Goal: Information Seeking & Learning: Learn about a topic

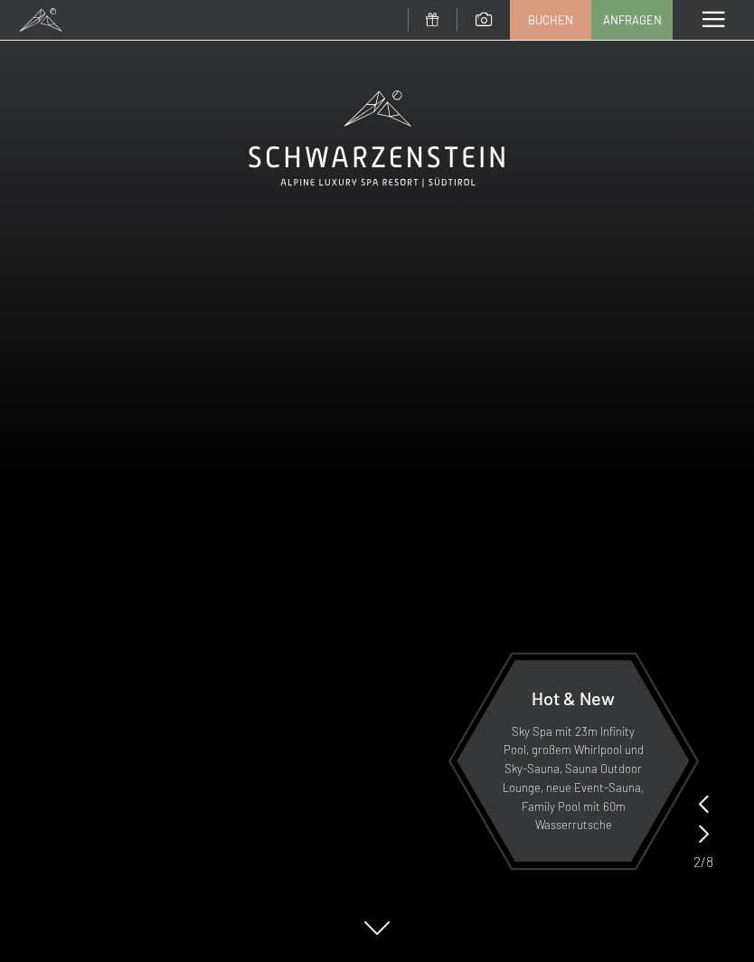
click at [719, 12] on span at bounding box center [713, 20] width 22 height 16
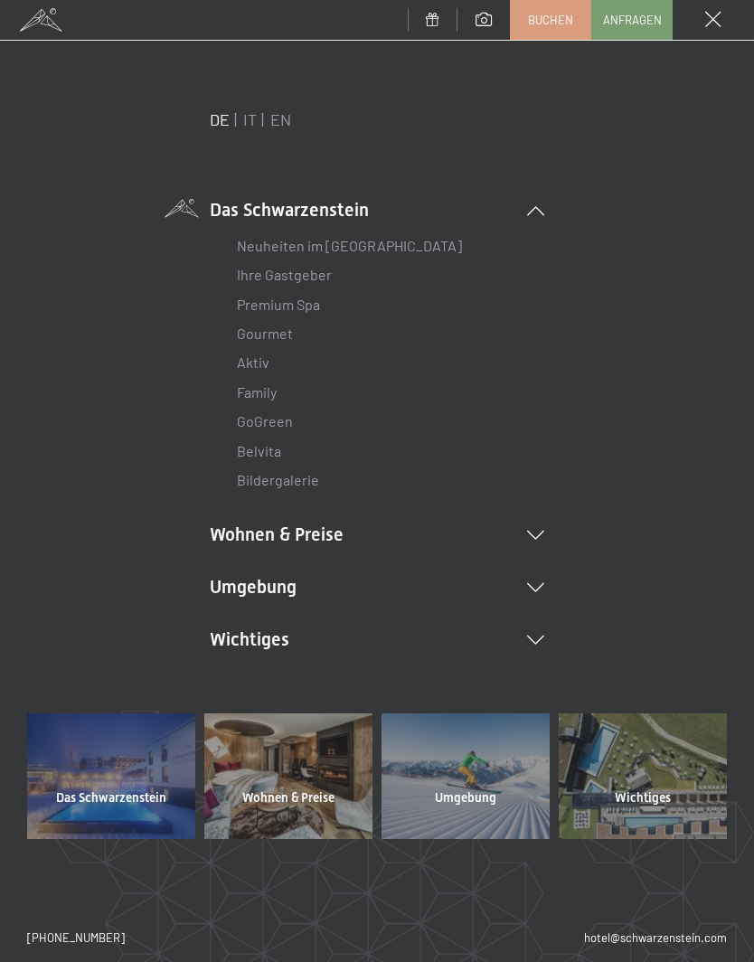
click at [252, 363] on link "Aktiv" at bounding box center [253, 361] width 33 height 17
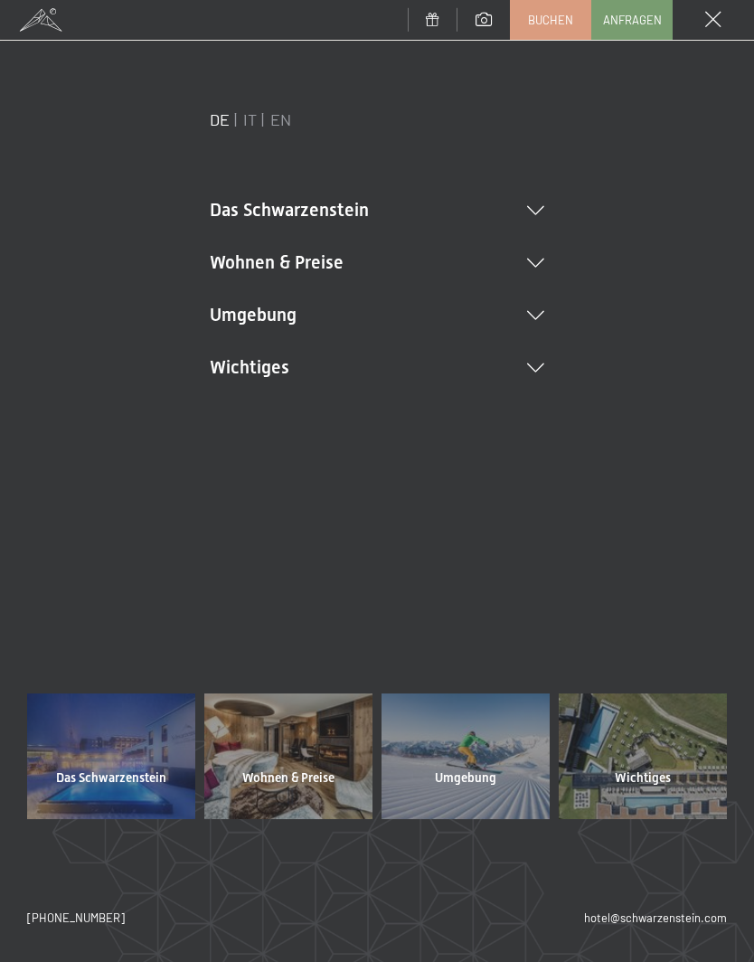
click at [533, 206] on icon at bounding box center [535, 210] width 17 height 9
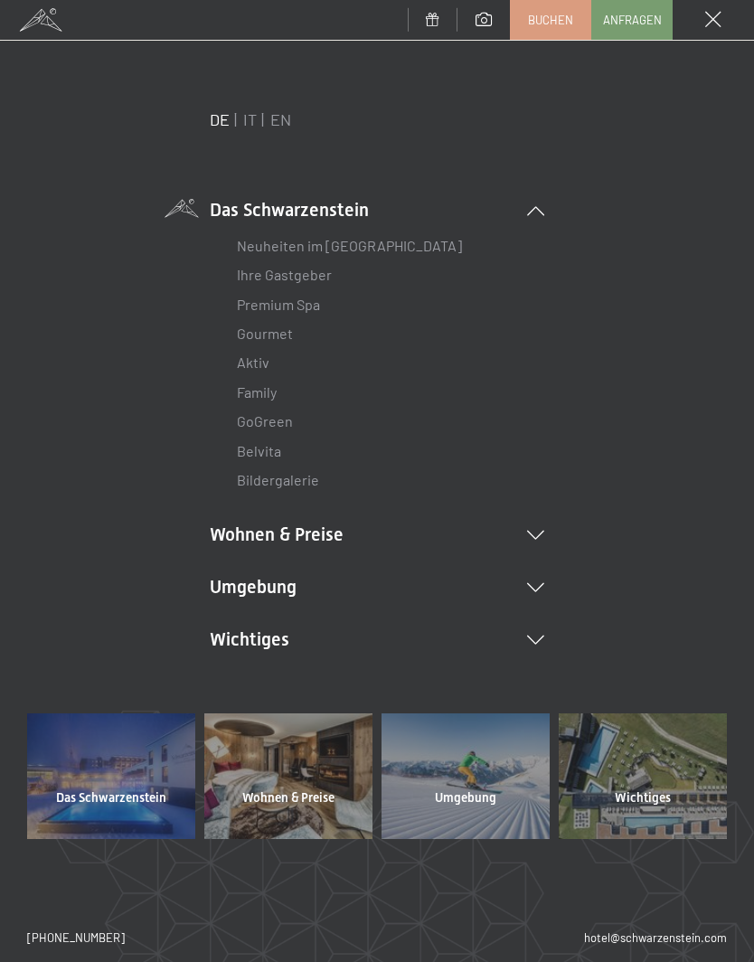
click at [256, 383] on link "Family" at bounding box center [257, 391] width 40 height 17
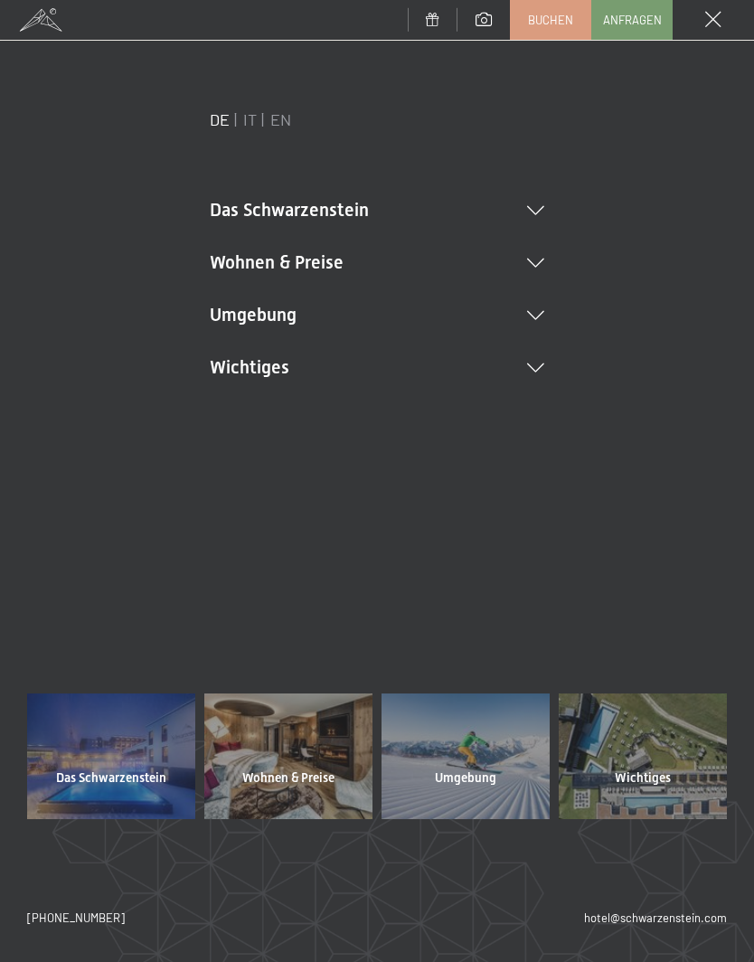
click at [230, 204] on li "Das Schwarzenstein Neuheiten im Schwarzenstein Ihre Gastgeber Premium Spa Gourm…" at bounding box center [377, 209] width 334 height 25
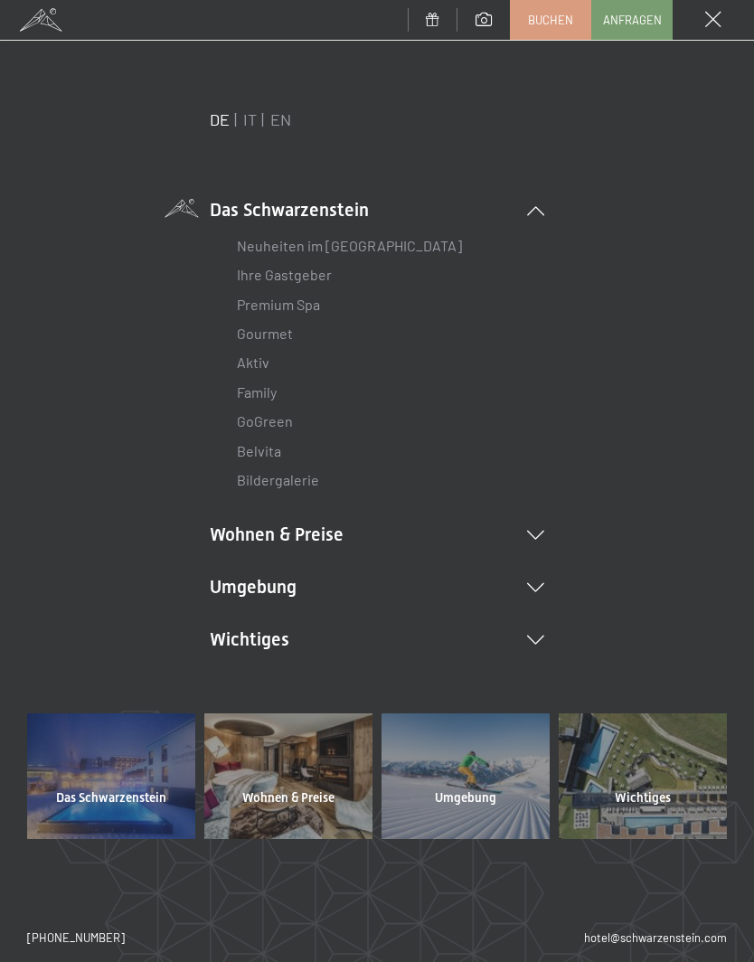
click at [253, 274] on link "Ihre Gastgeber" at bounding box center [284, 274] width 95 height 17
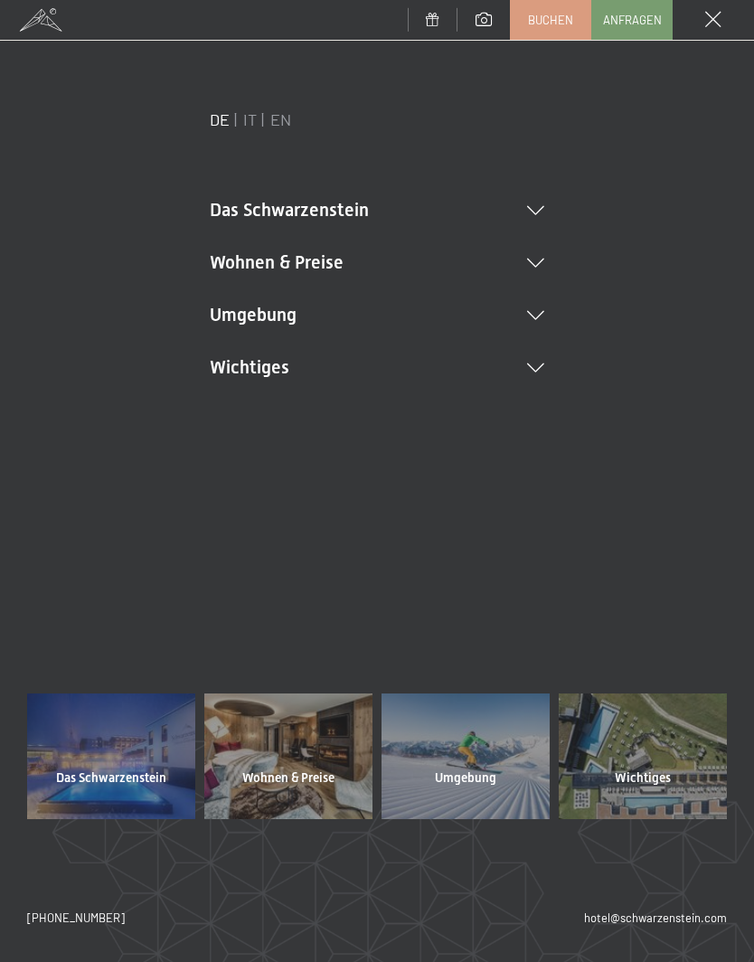
click at [676, 793] on div at bounding box center [643, 756] width 168 height 126
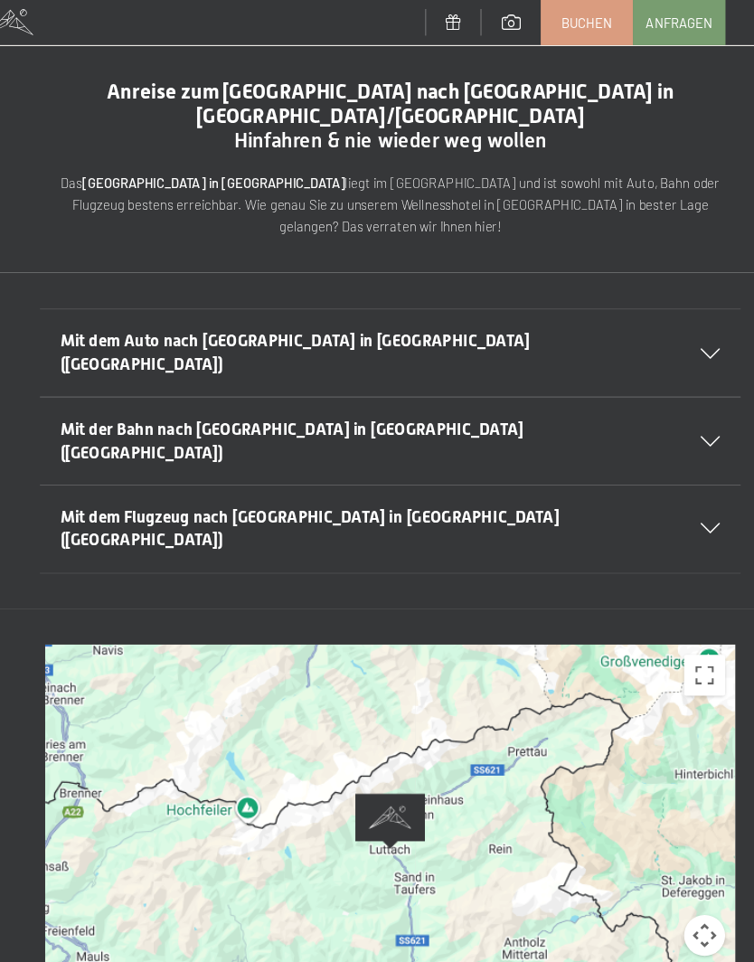
scroll to position [34, 0]
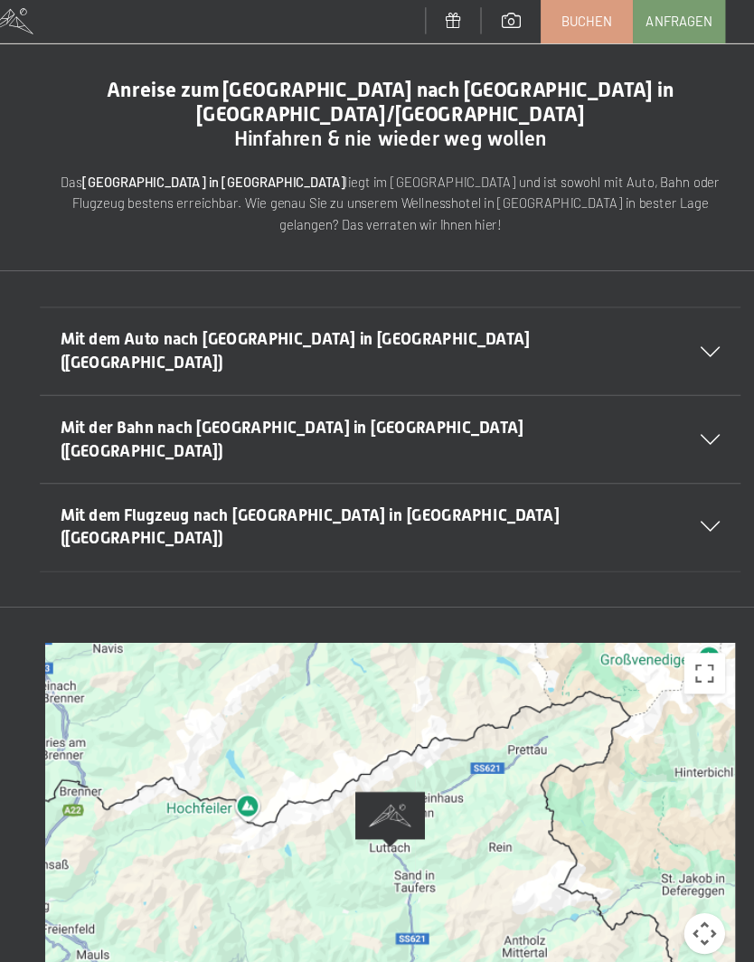
click at [636, 807] on button "Kamerasteuerung für die Karte" at bounding box center [654, 825] width 36 height 36
click at [636, 872] on button "Pegman auf die Karte ziehen, um Street View aufzurufen" at bounding box center [654, 890] width 36 height 36
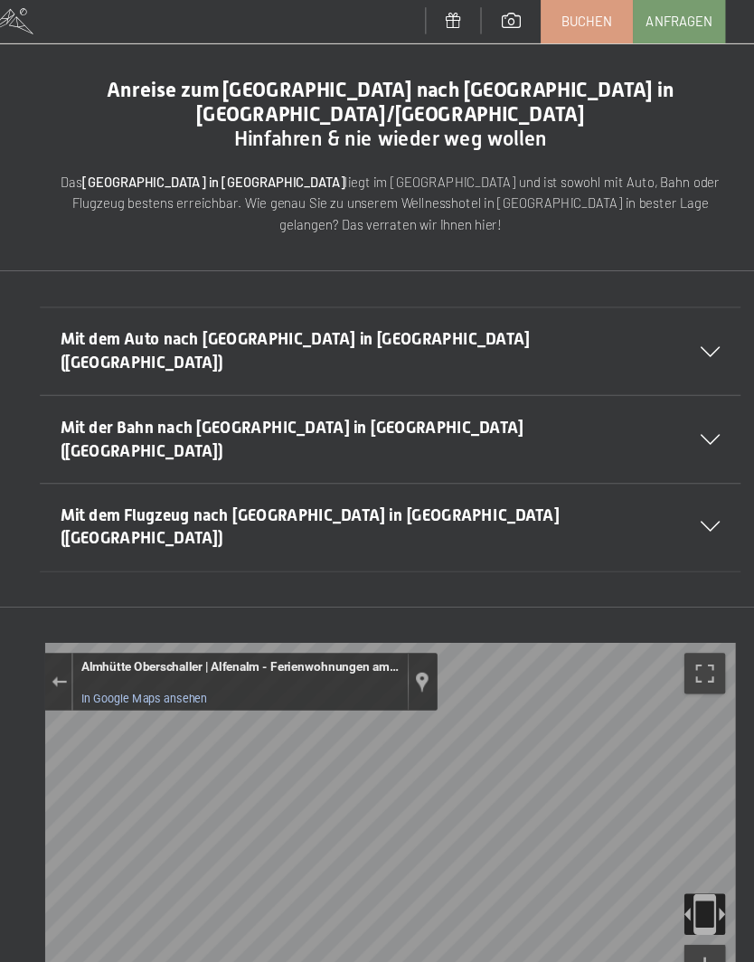
click at [636, 872] on button "Verkleinern" at bounding box center [654, 890] width 36 height 36
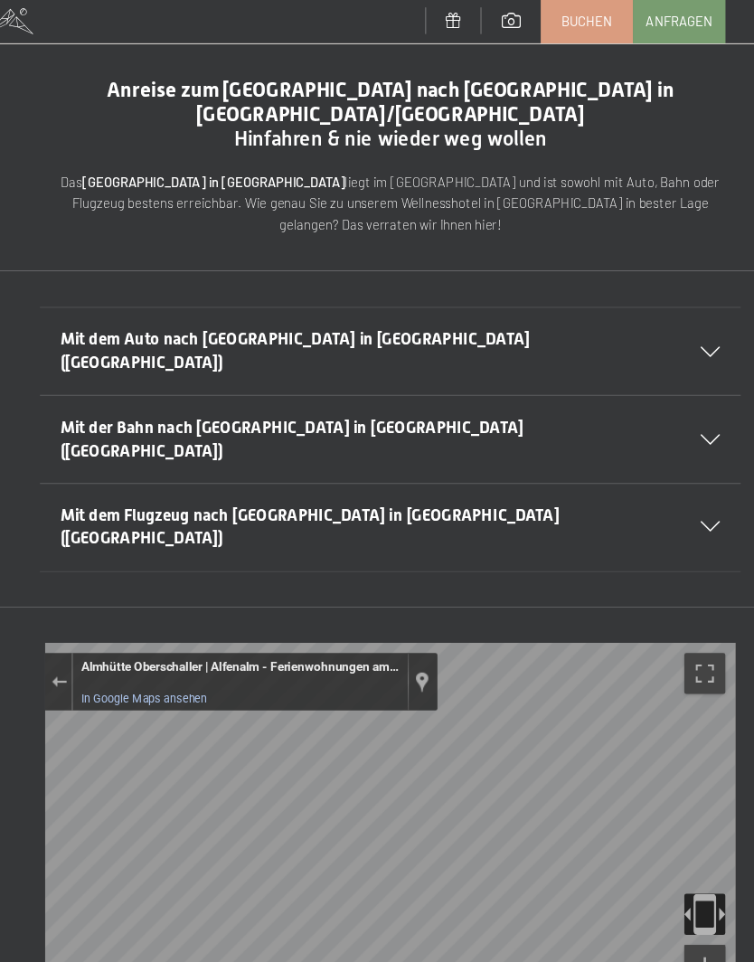
click at [636, 872] on button "Verkleinern" at bounding box center [654, 890] width 36 height 36
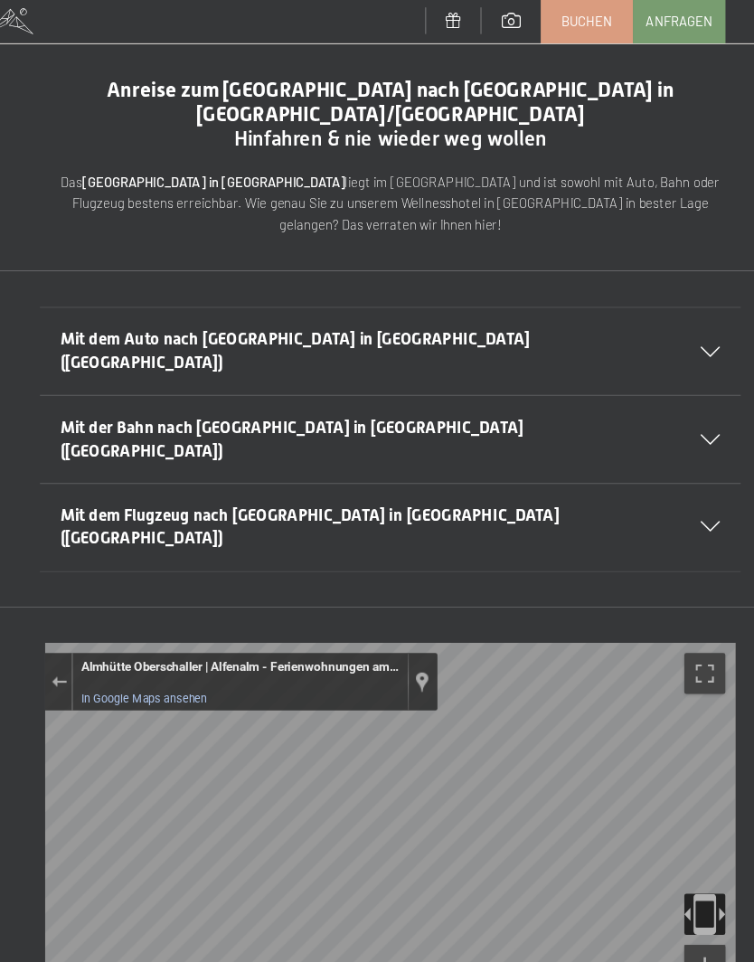
click at [86, 292] on span "Mit dem Auto nach [GEOGRAPHIC_DATA] in [GEOGRAPHIC_DATA] ([GEOGRAPHIC_DATA])" at bounding box center [293, 310] width 414 height 37
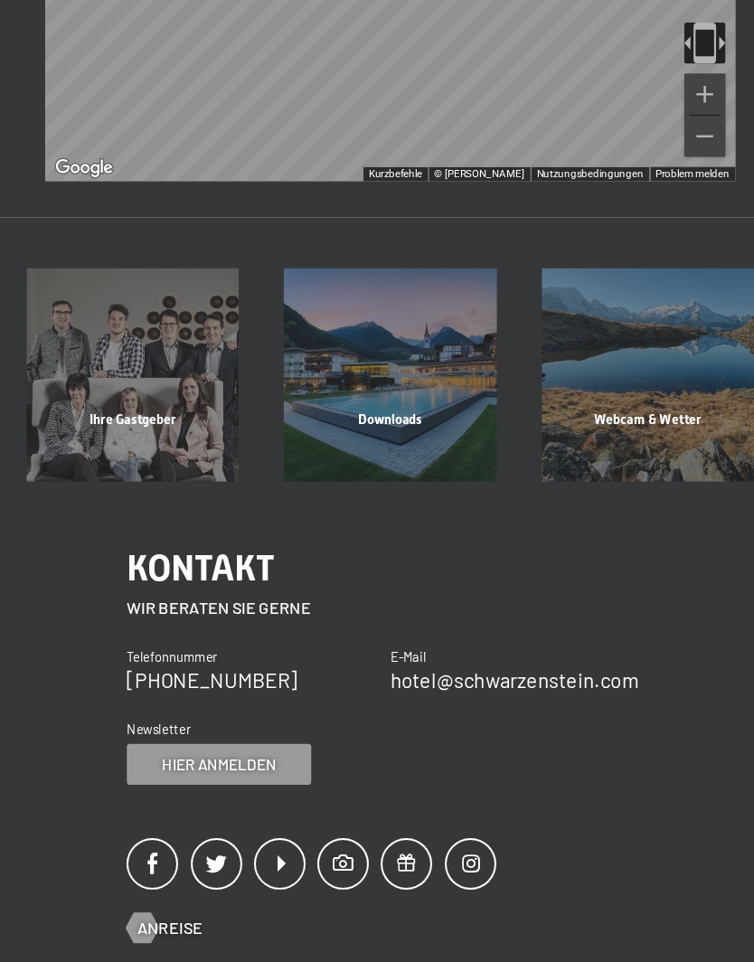
scroll to position [1104, 0]
click at [70, 406] on div "Ihre Gastgeber" at bounding box center [149, 436] width 227 height 61
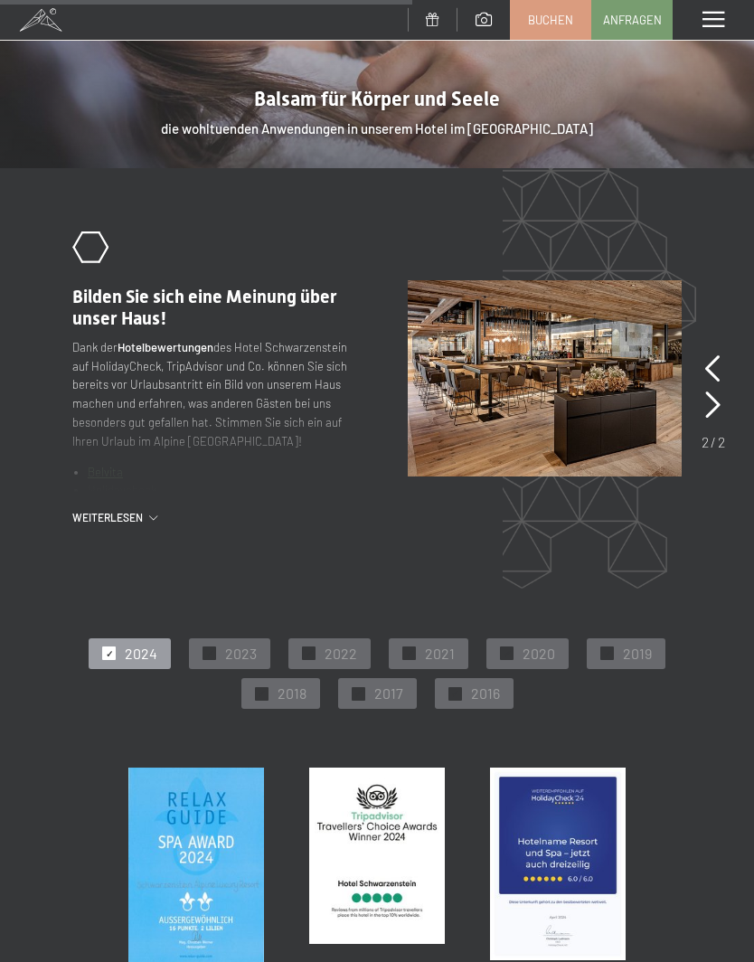
scroll to position [2432, 0]
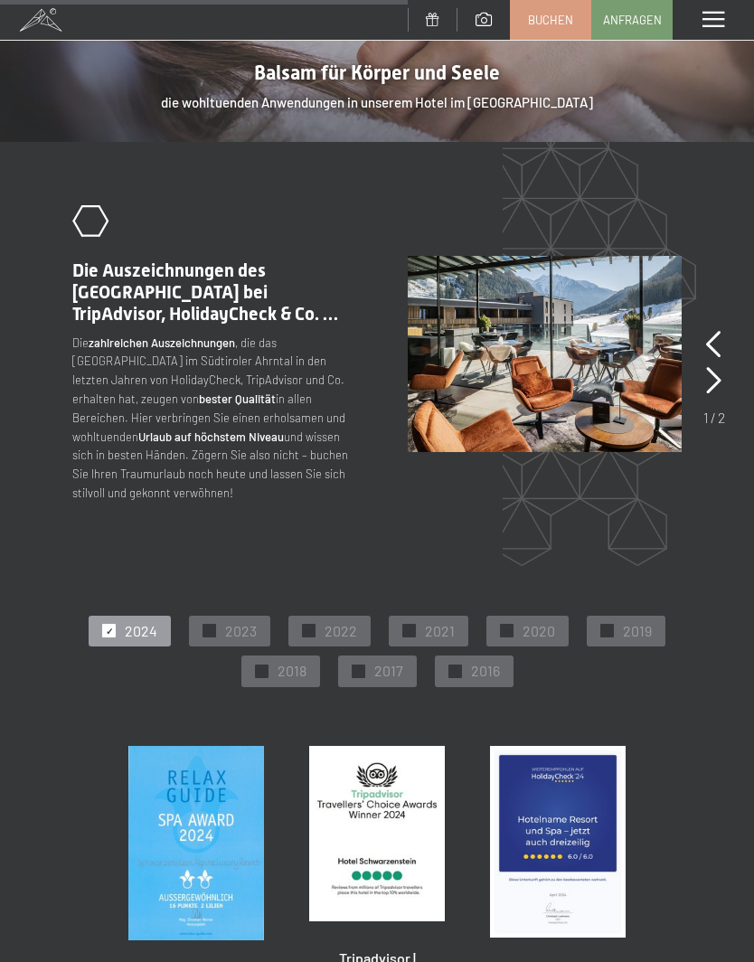
click at [710, 15] on span at bounding box center [713, 20] width 22 height 16
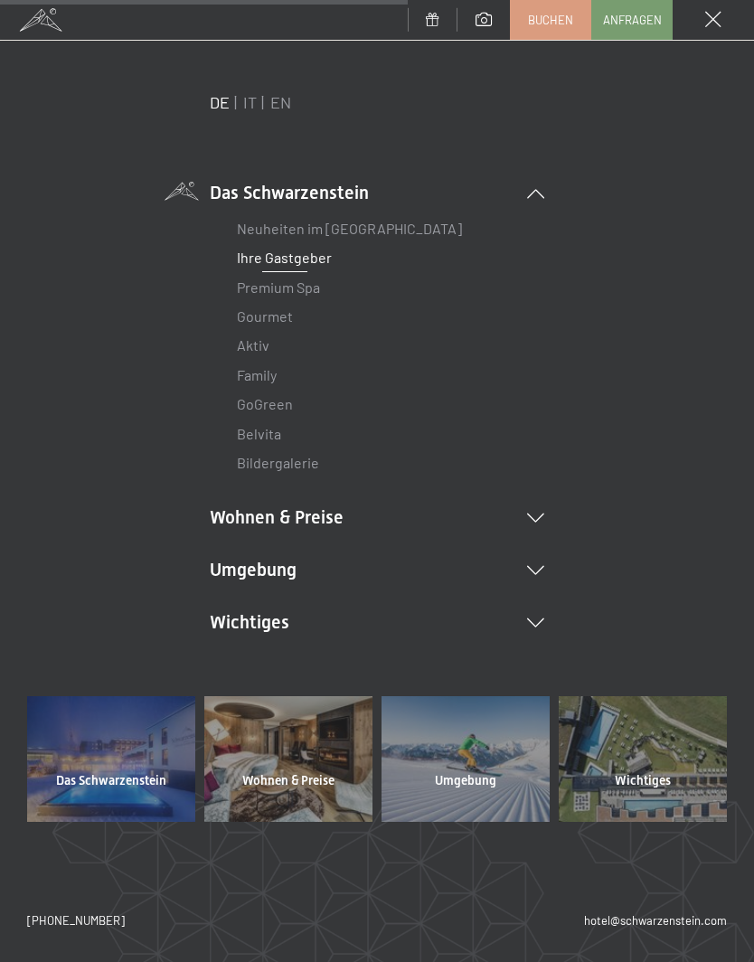
scroll to position [16, 0]
click at [500, 779] on div "Umgebung" at bounding box center [465, 782] width 168 height 18
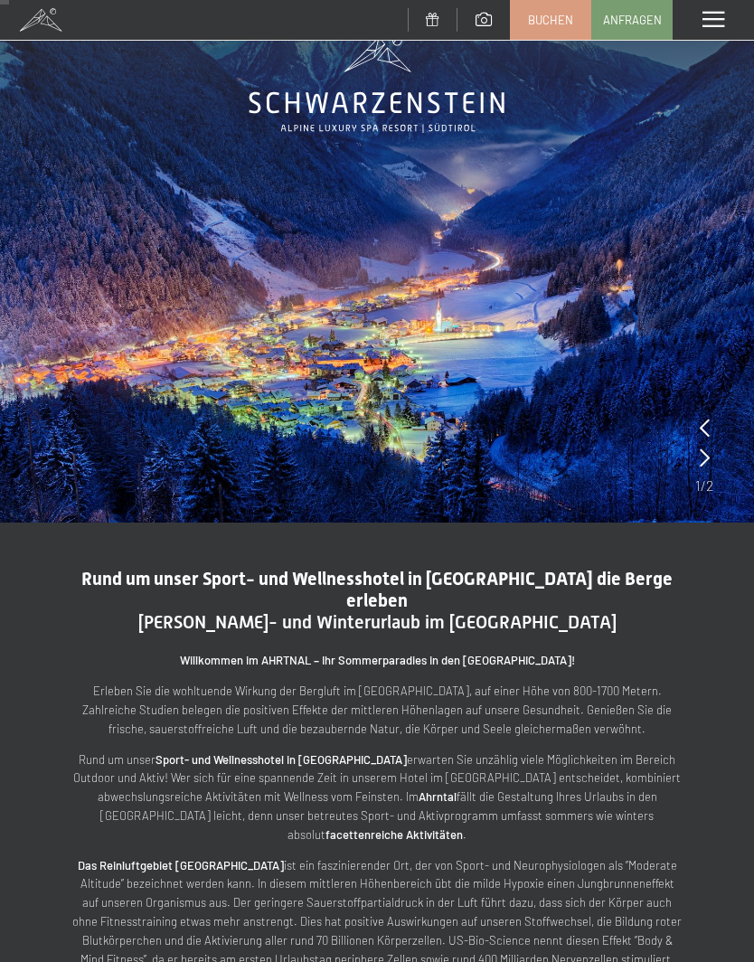
scroll to position [58, 0]
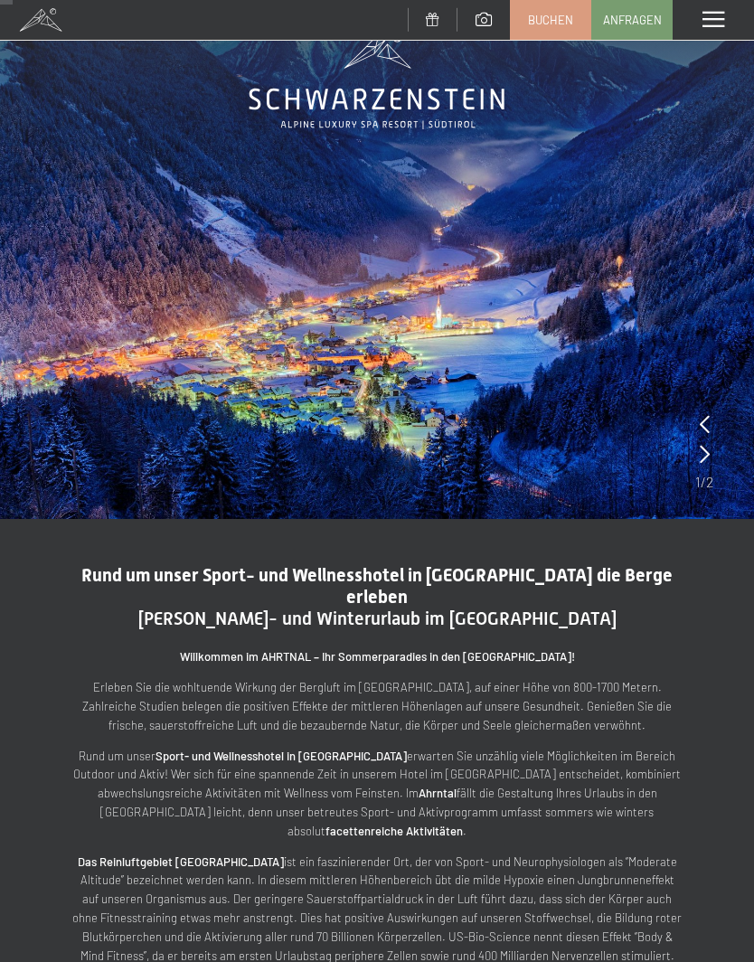
click at [704, 456] on icon at bounding box center [705, 454] width 10 height 18
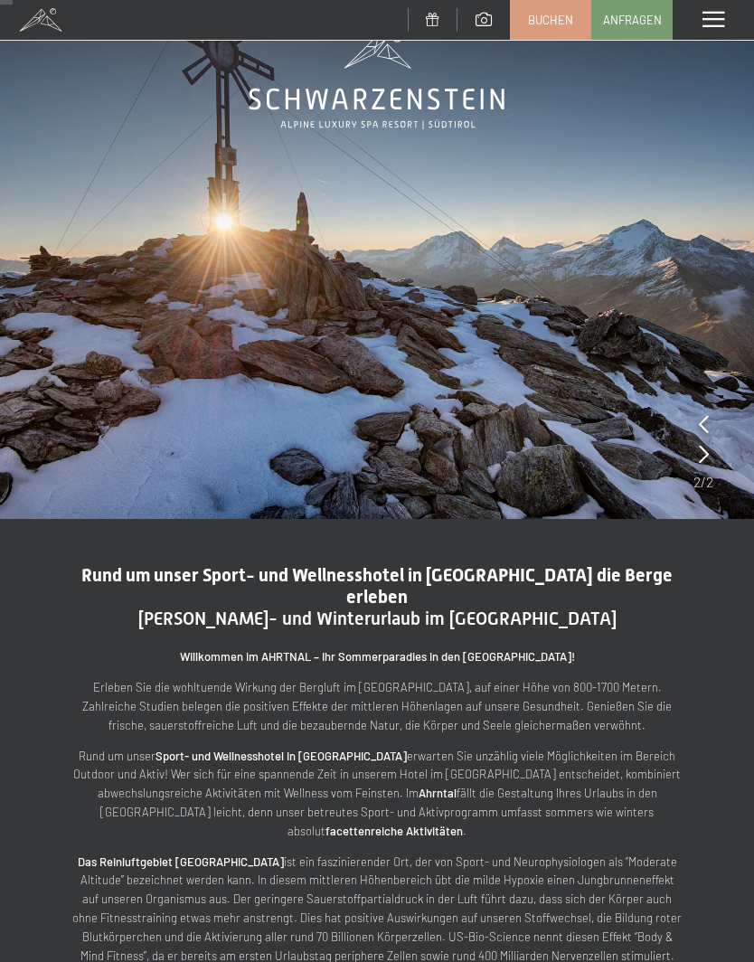
click at [703, 426] on icon at bounding box center [704, 424] width 10 height 18
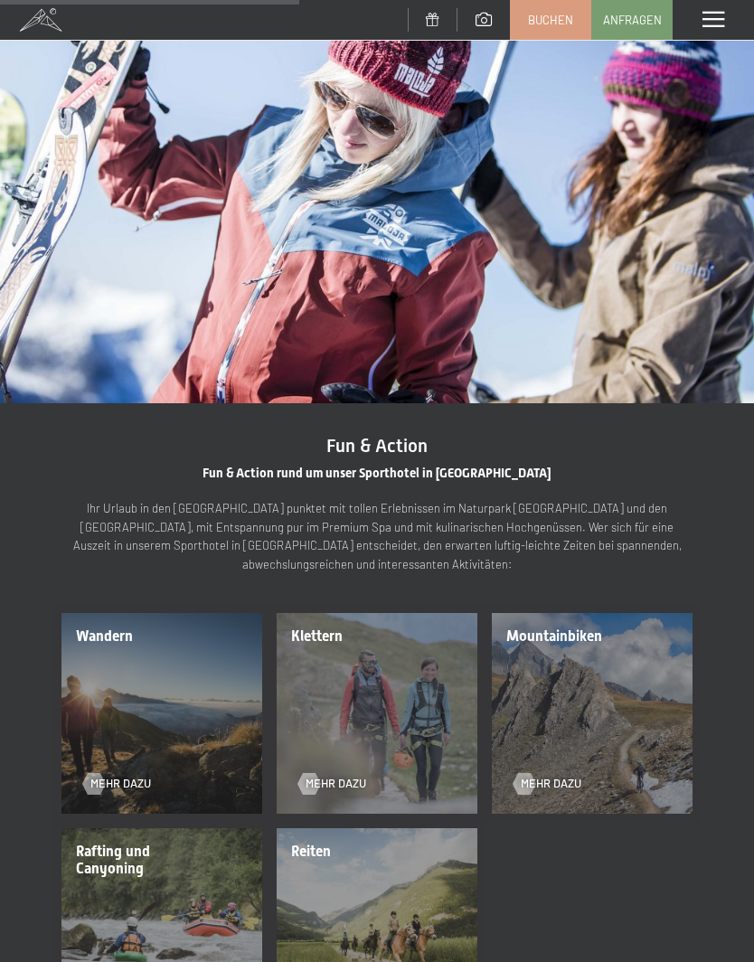
scroll to position [1436, 0]
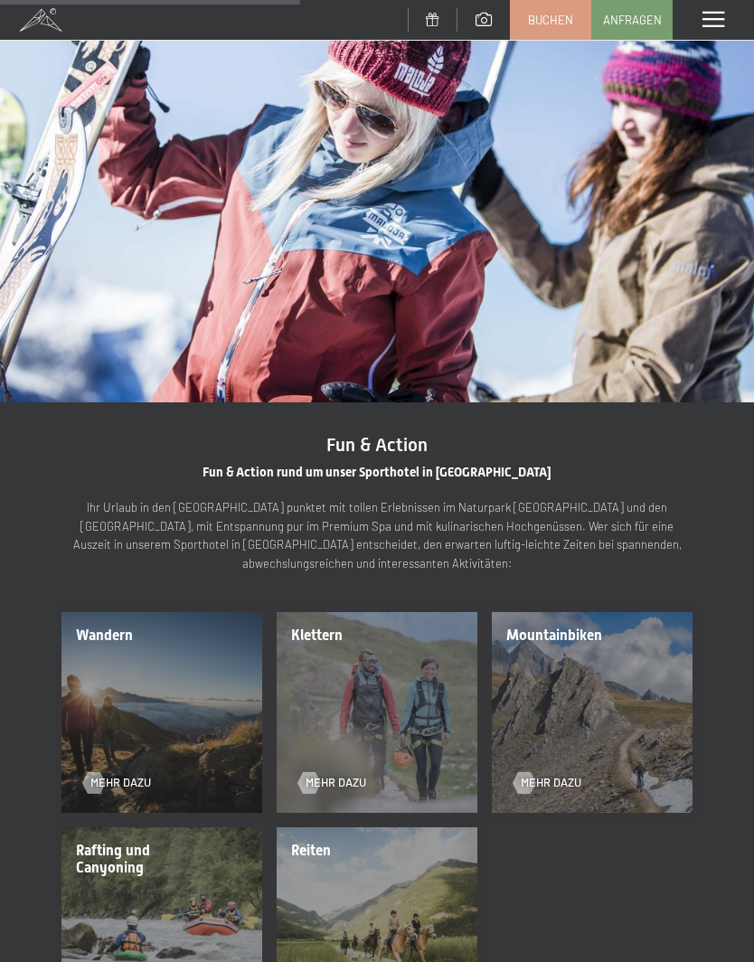
click at [191, 685] on div "Wandern Mehr dazu" at bounding box center [161, 712] width 215 height 215
click at [117, 605] on div "Wandern Mehr dazu" at bounding box center [161, 712] width 215 height 215
click at [112, 775] on span "Mehr dazu" at bounding box center [120, 783] width 61 height 16
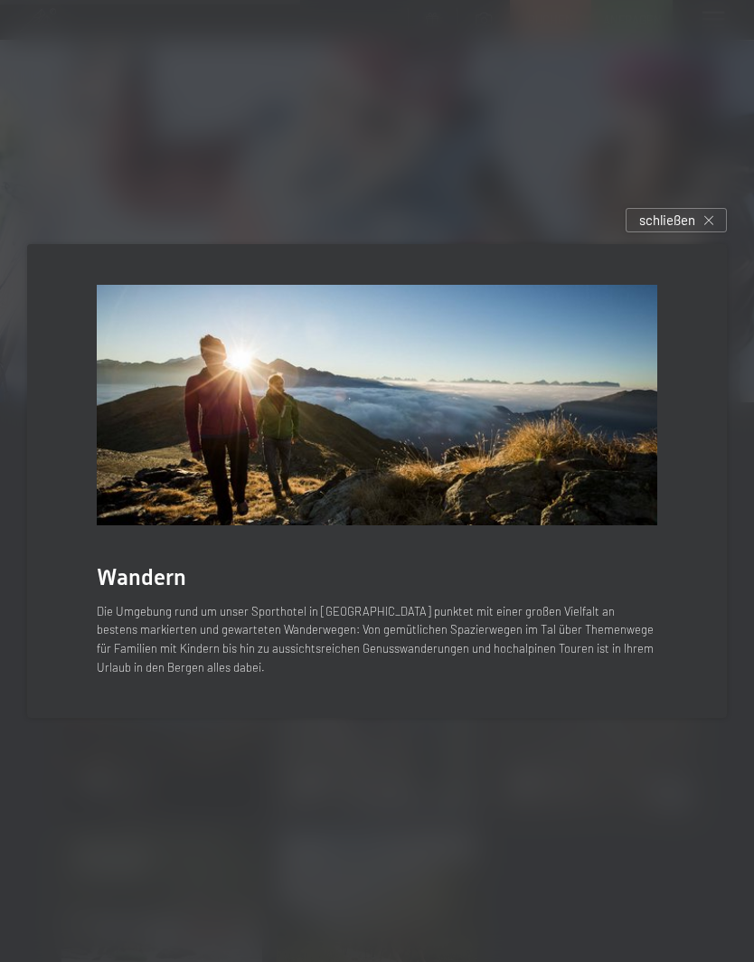
click at [691, 230] on span "schließen" at bounding box center [667, 220] width 56 height 19
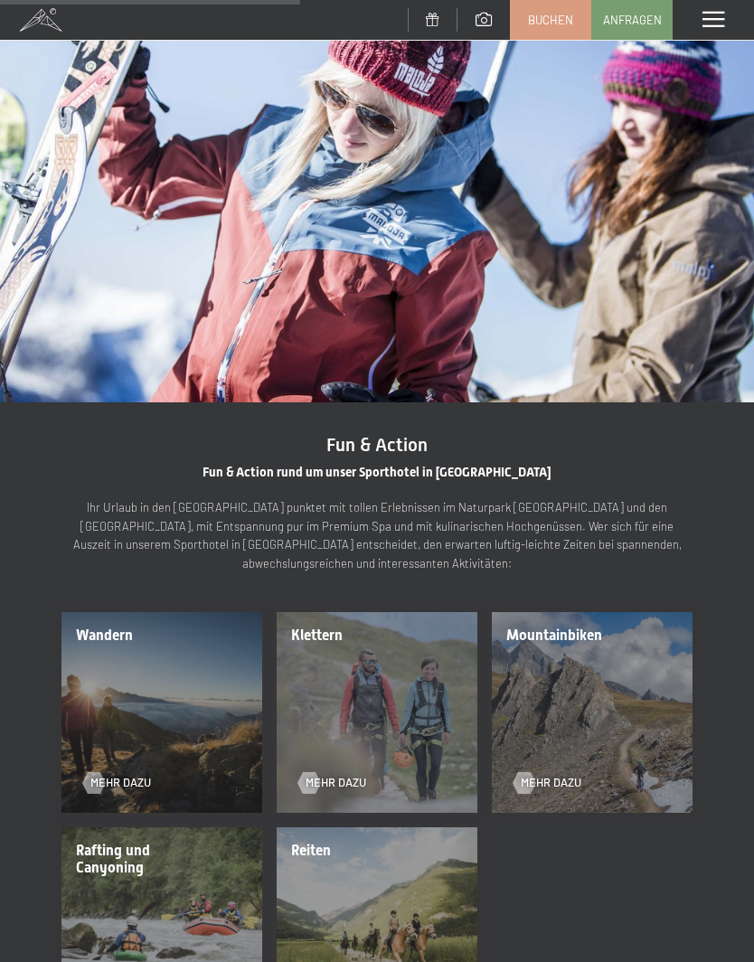
click at [617, 661] on div "Mountainbiken Mehr dazu" at bounding box center [591, 712] width 215 height 215
click at [537, 775] on span "Mehr dazu" at bounding box center [551, 783] width 61 height 16
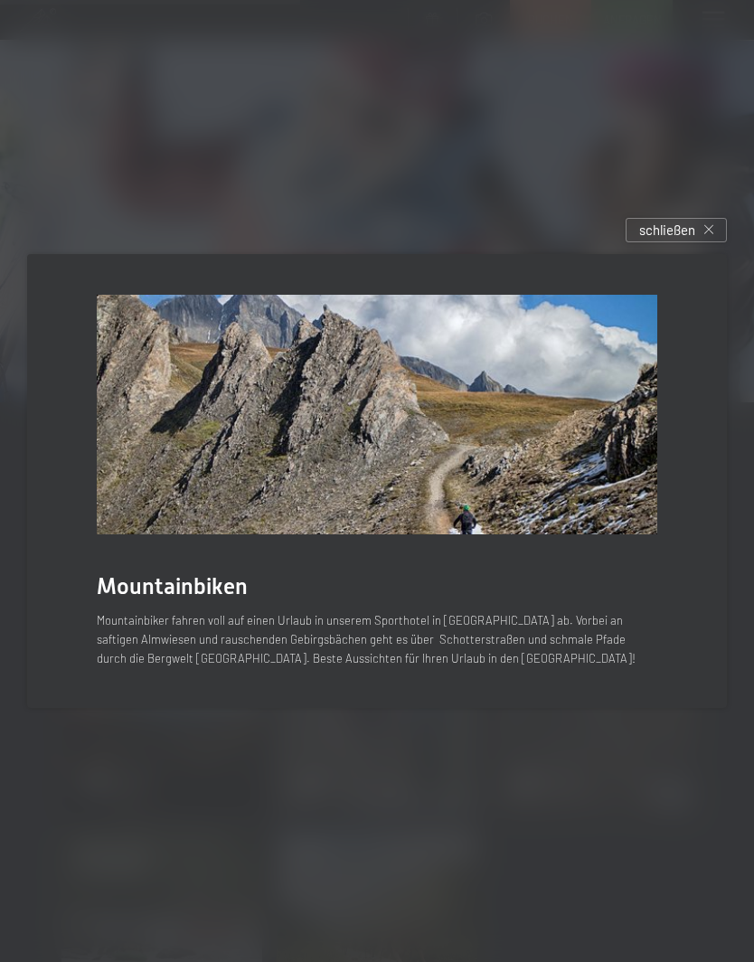
click at [697, 242] on div "schließen" at bounding box center [675, 230] width 101 height 24
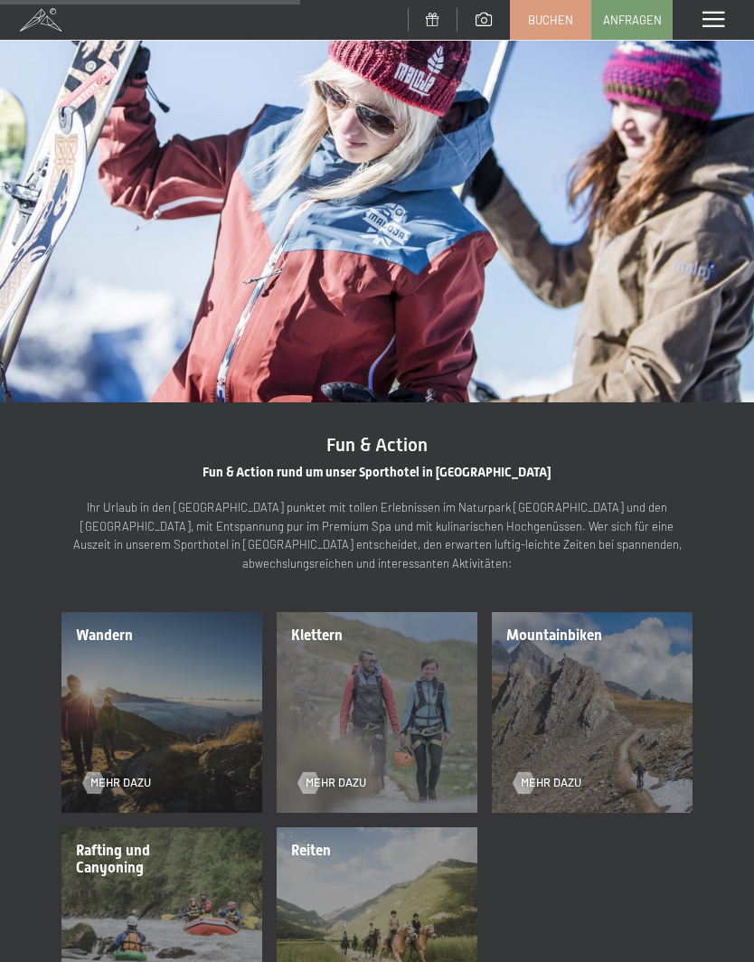
click at [200, 871] on div "Rafting und Canyoning Mehr dazu" at bounding box center [161, 927] width 215 height 215
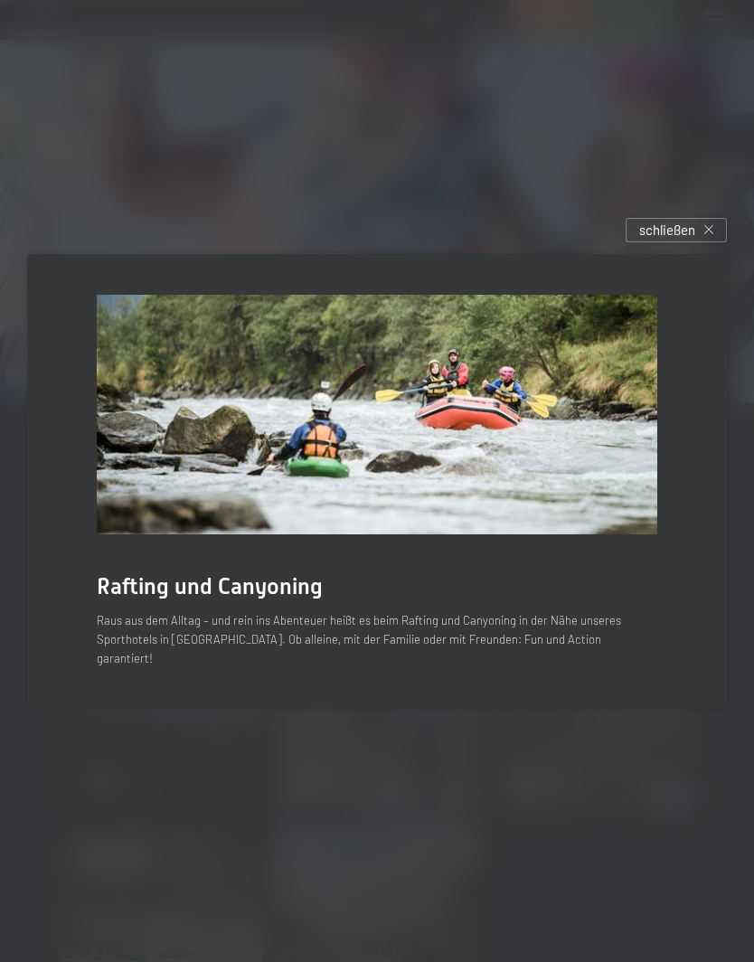
click at [712, 242] on div "schließen" at bounding box center [675, 230] width 101 height 24
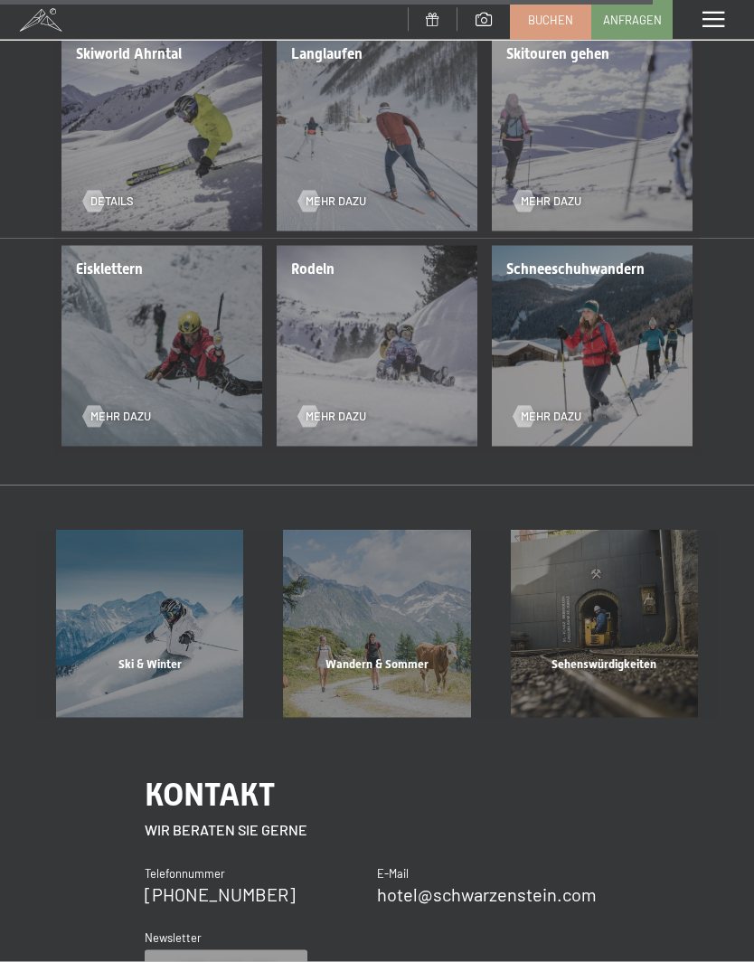
scroll to position [3250, 0]
click at [404, 621] on div "Wandern & Sommer Mehr erfahren" at bounding box center [376, 623] width 227 height 187
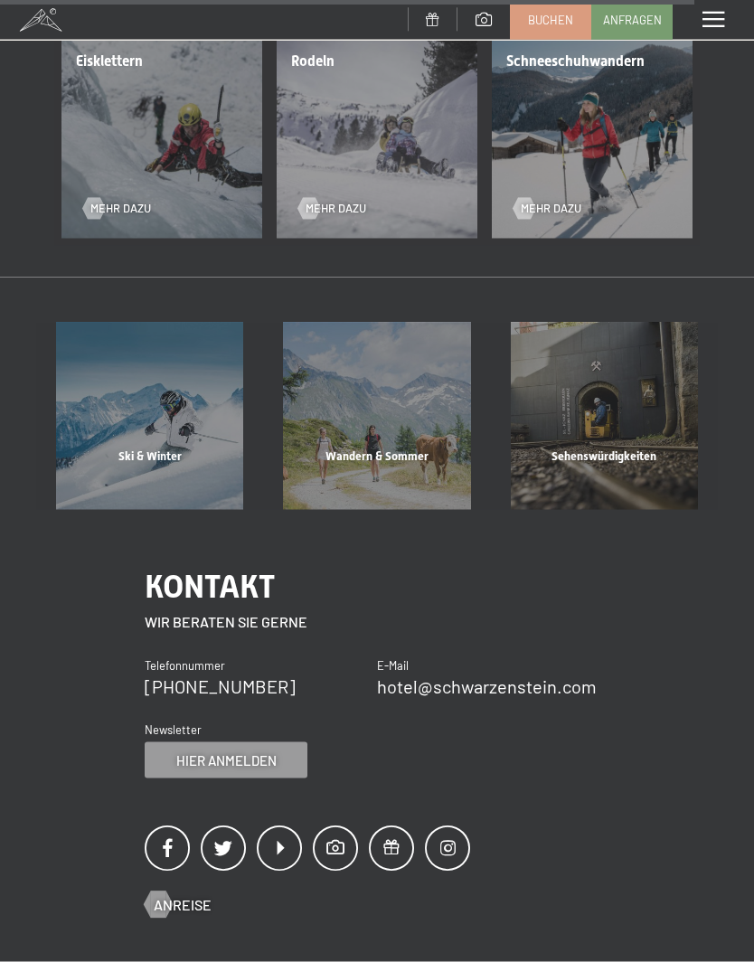
scroll to position [3460, 0]
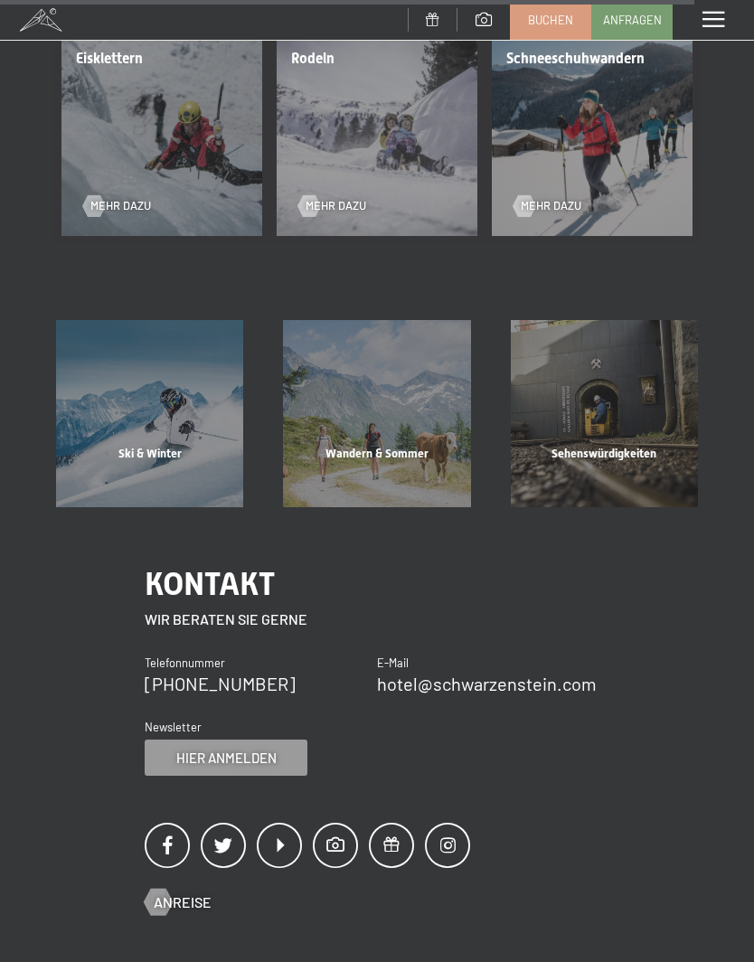
click at [556, 446] on span "Sehenswürdigkeiten" at bounding box center [603, 453] width 105 height 14
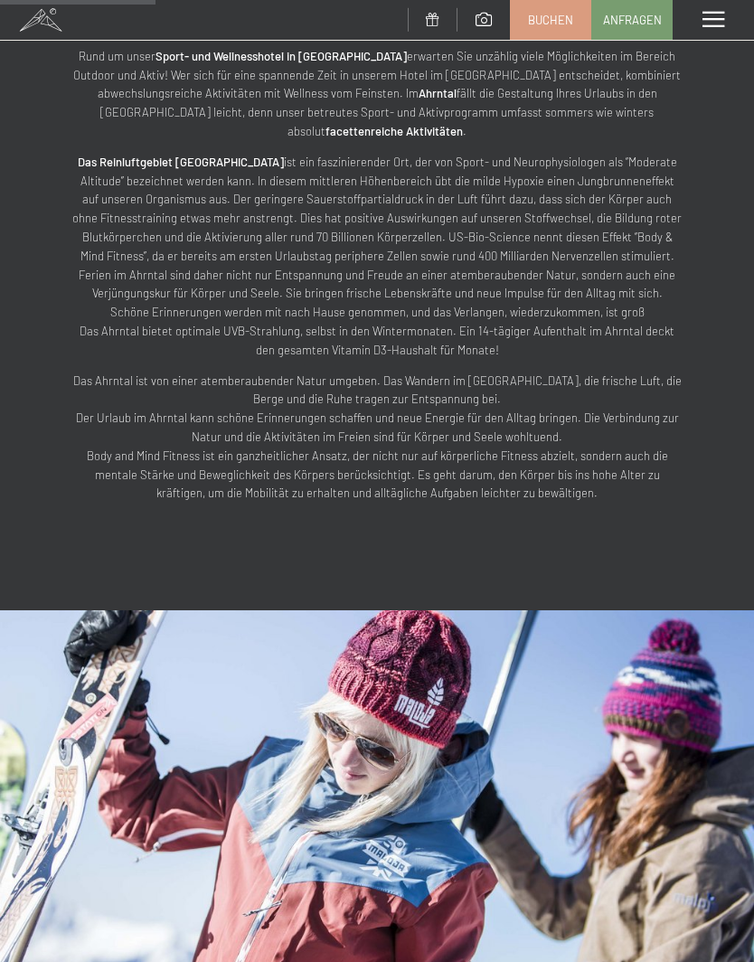
scroll to position [790, 0]
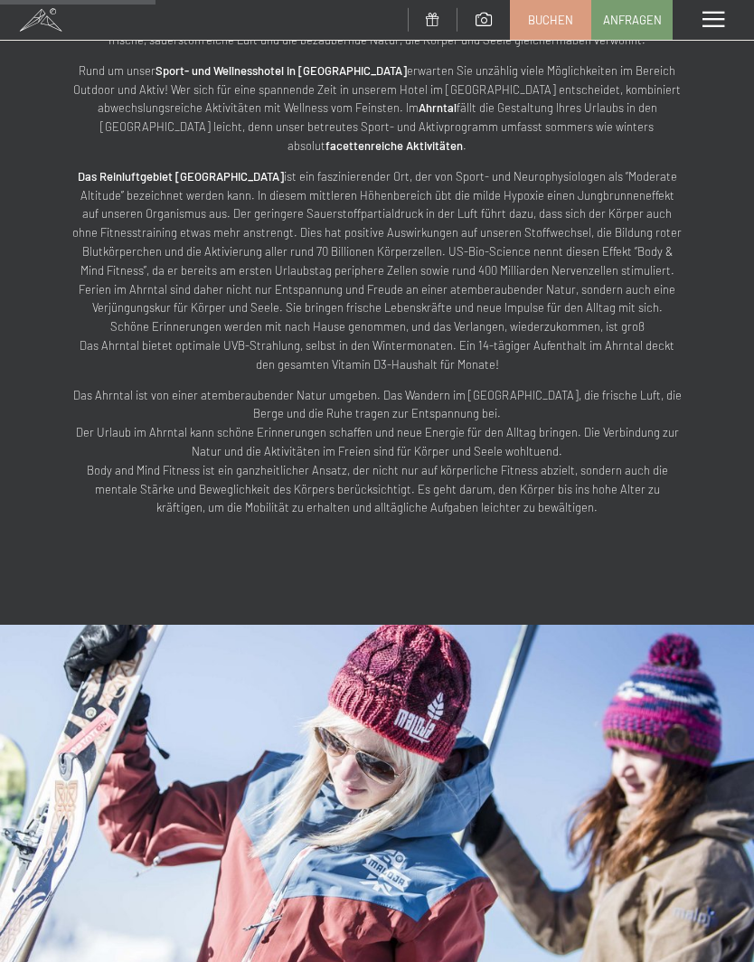
click at [720, 24] on span at bounding box center [713, 20] width 22 height 16
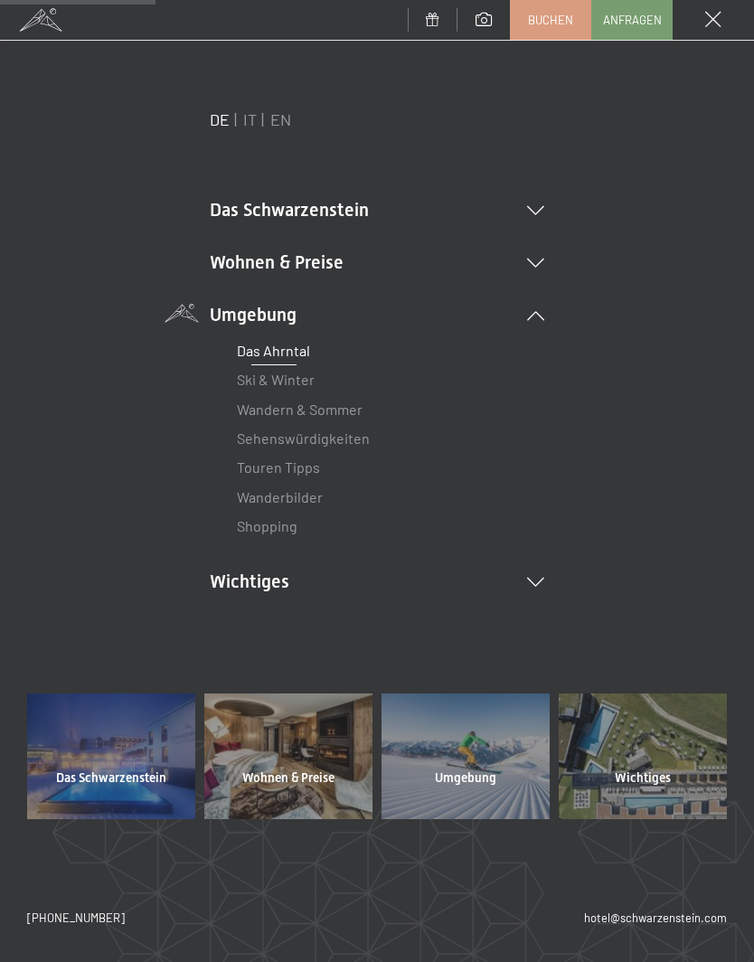
click at [255, 493] on link "Wanderbilder" at bounding box center [280, 496] width 86 height 17
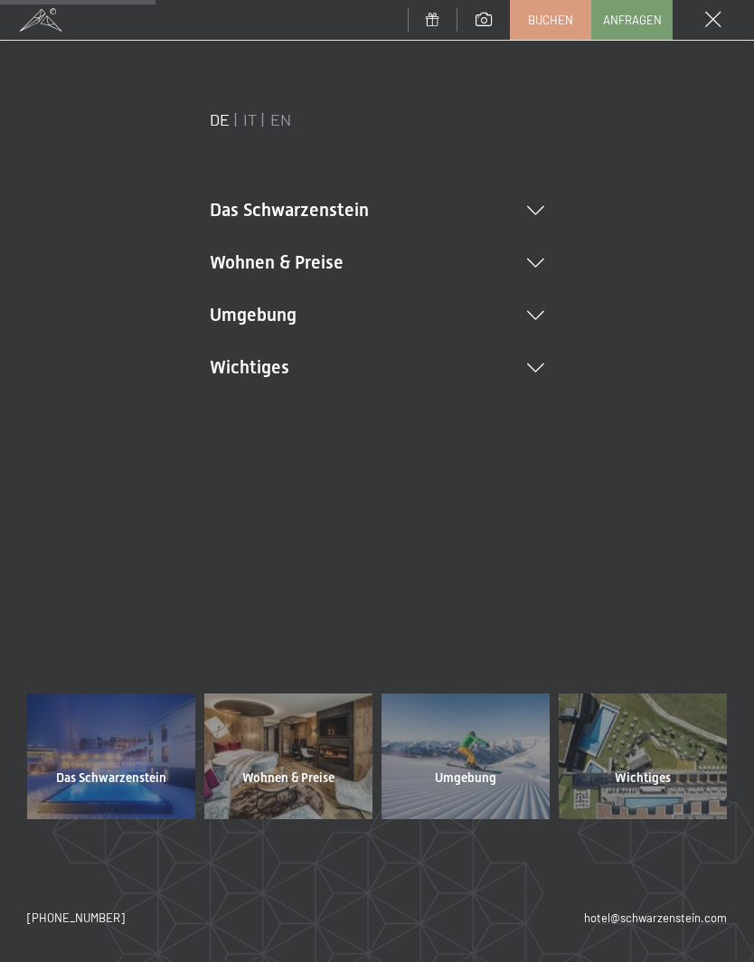
scroll to position [811, 0]
click at [672, 771] on div "Wichtiges" at bounding box center [643, 778] width 168 height 18
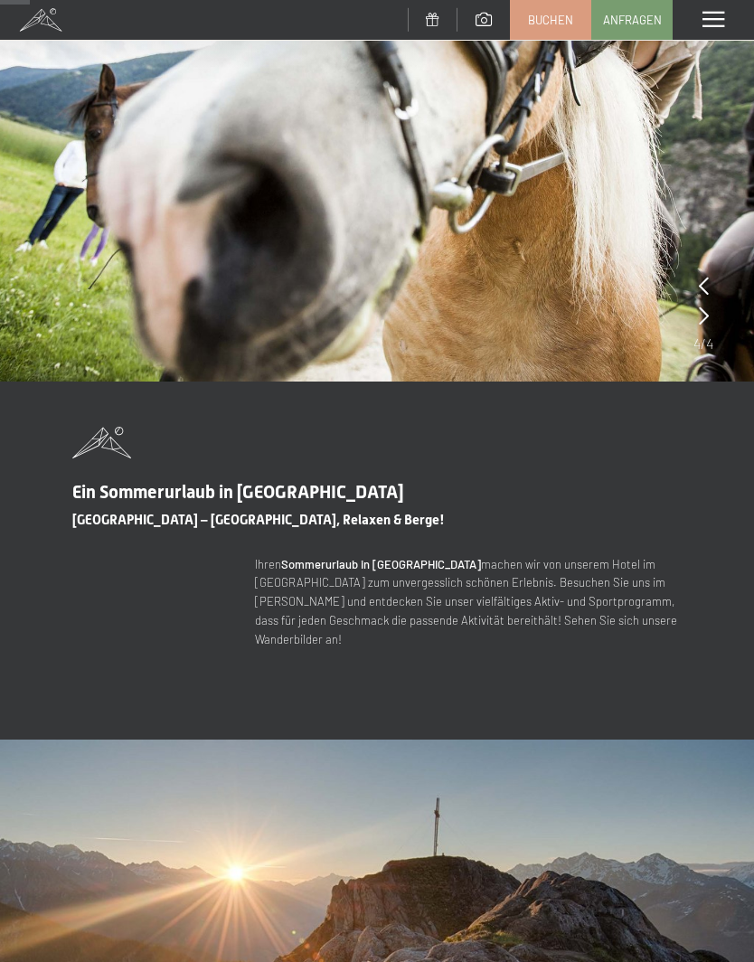
scroll to position [170, 0]
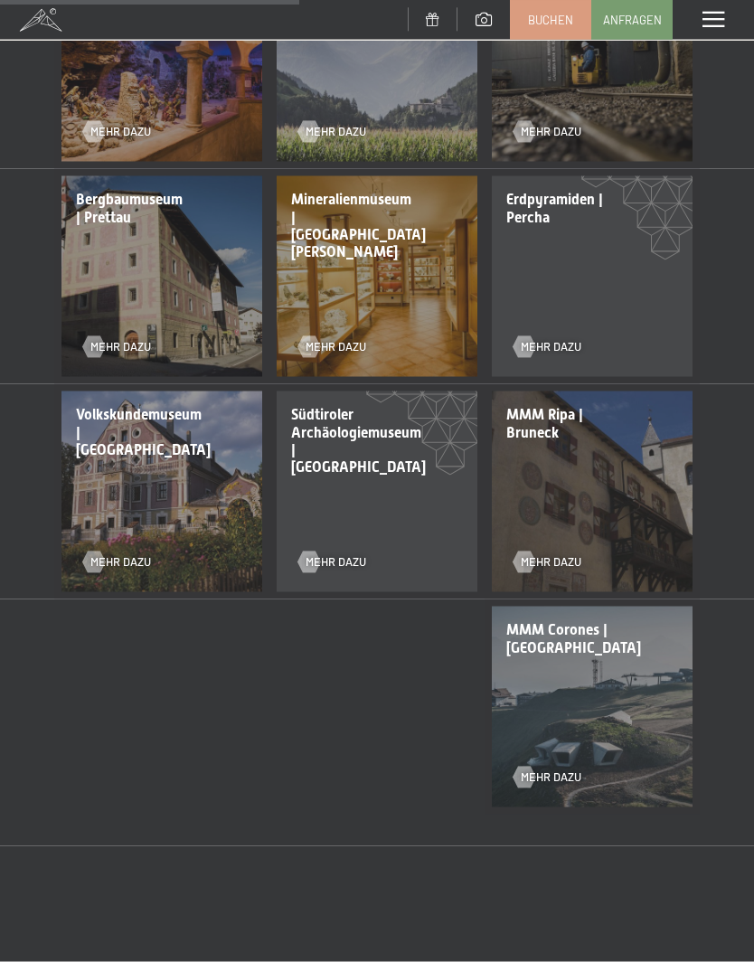
scroll to position [991, 0]
